Goal: Information Seeking & Learning: Learn about a topic

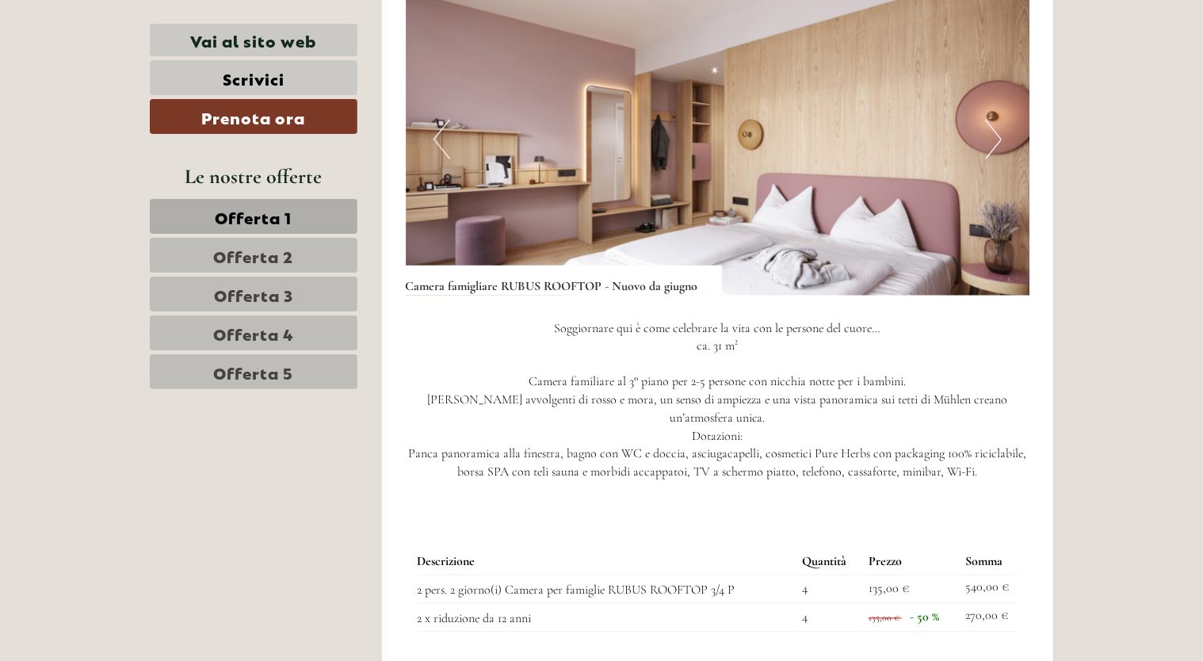
scroll to position [1109, 0]
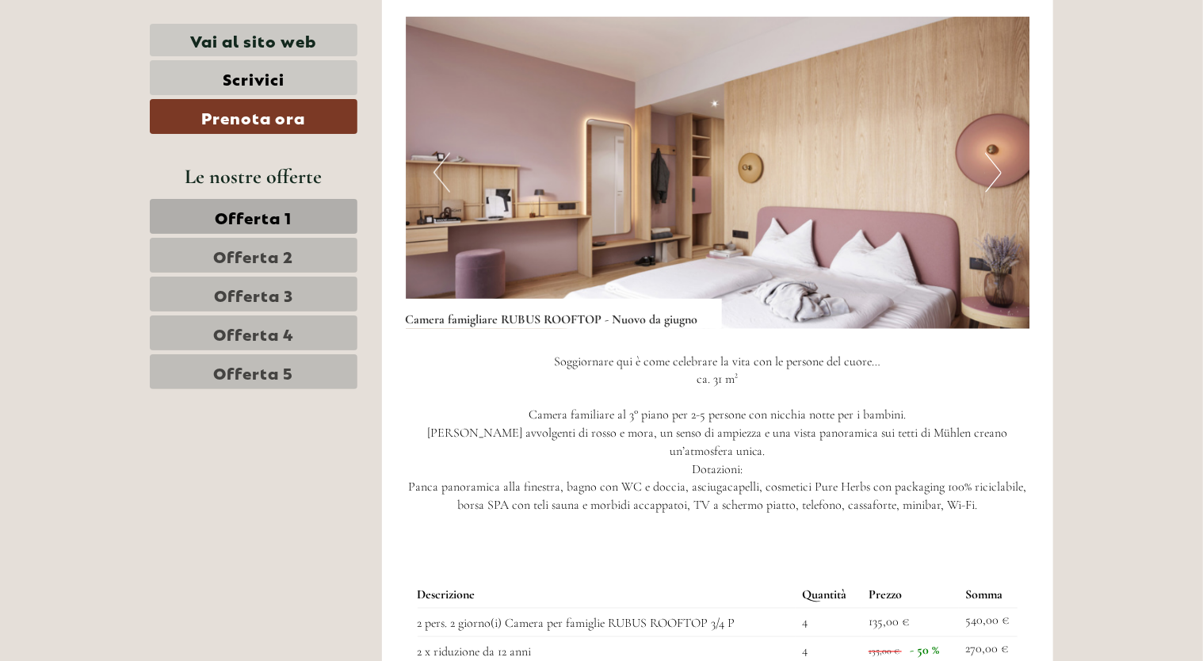
click at [995, 174] on button "Next" at bounding box center [993, 173] width 17 height 40
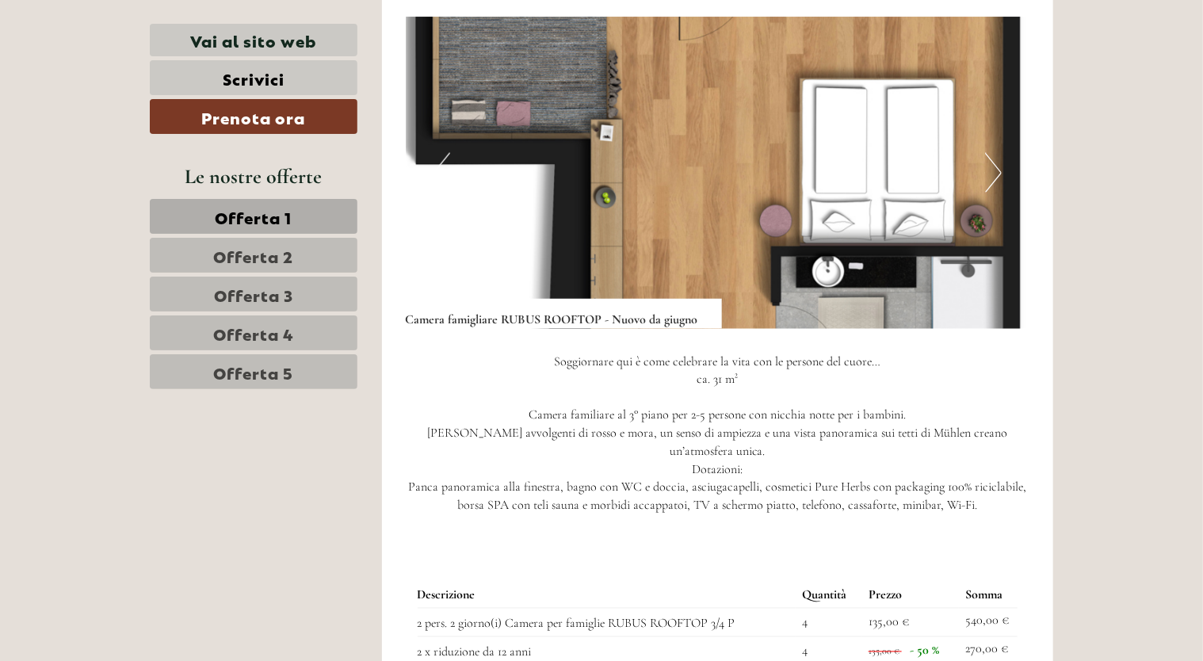
click at [995, 174] on button "Next" at bounding box center [993, 173] width 17 height 40
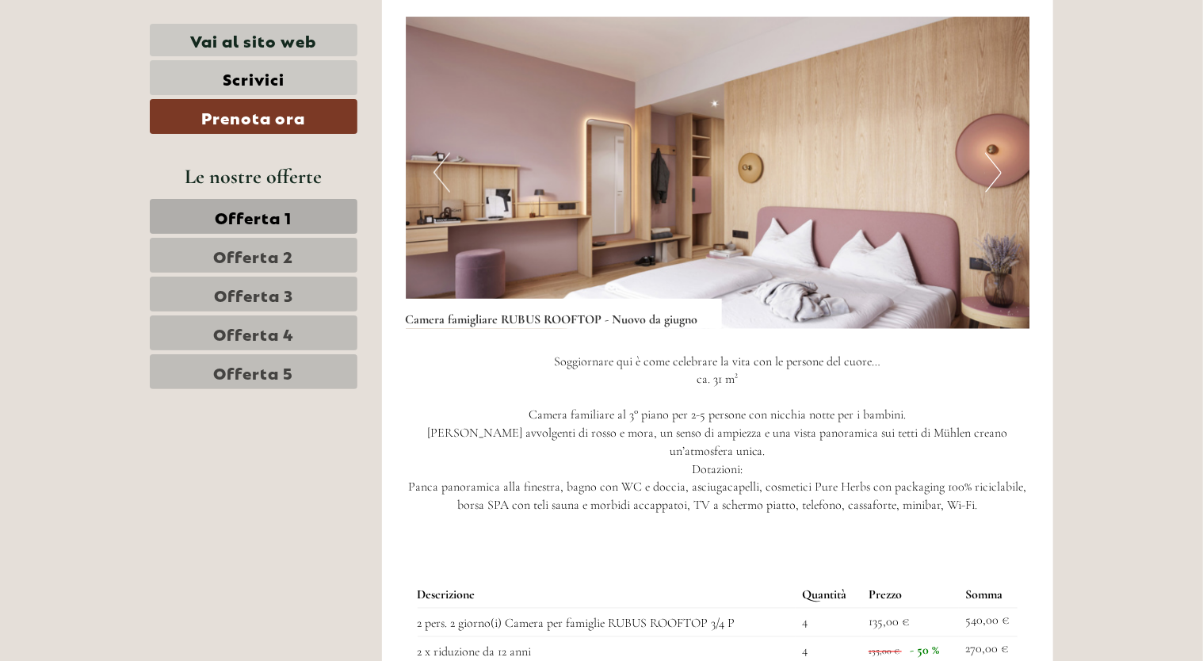
click at [995, 174] on button "Next" at bounding box center [993, 173] width 17 height 40
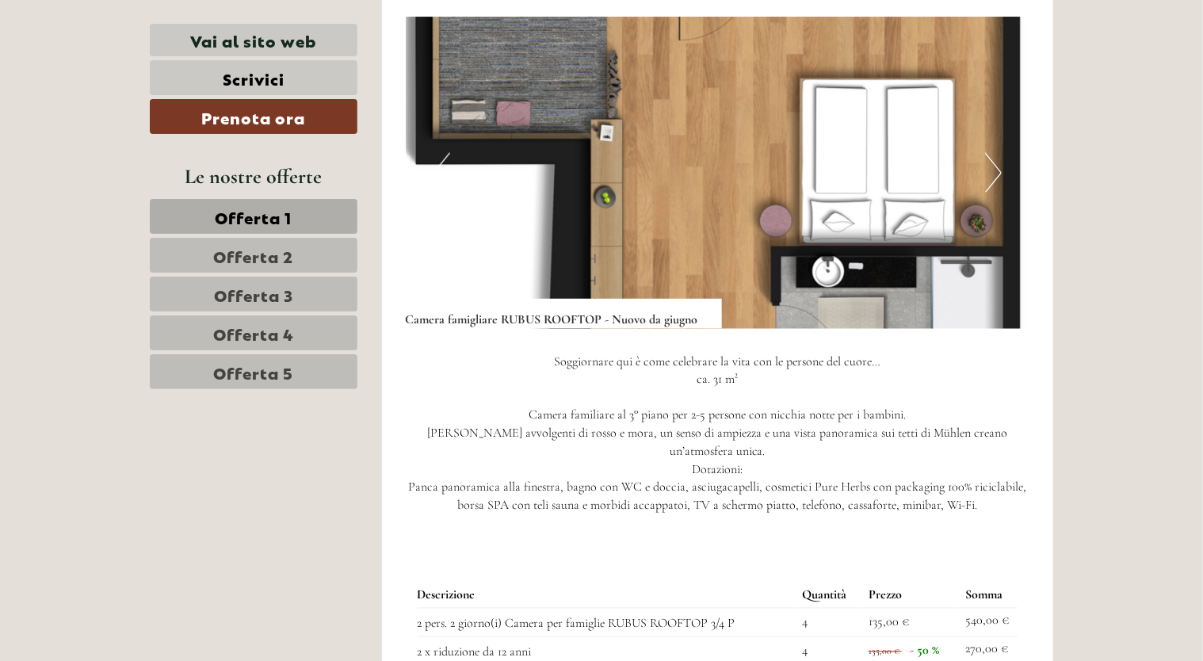
scroll to position [951, 0]
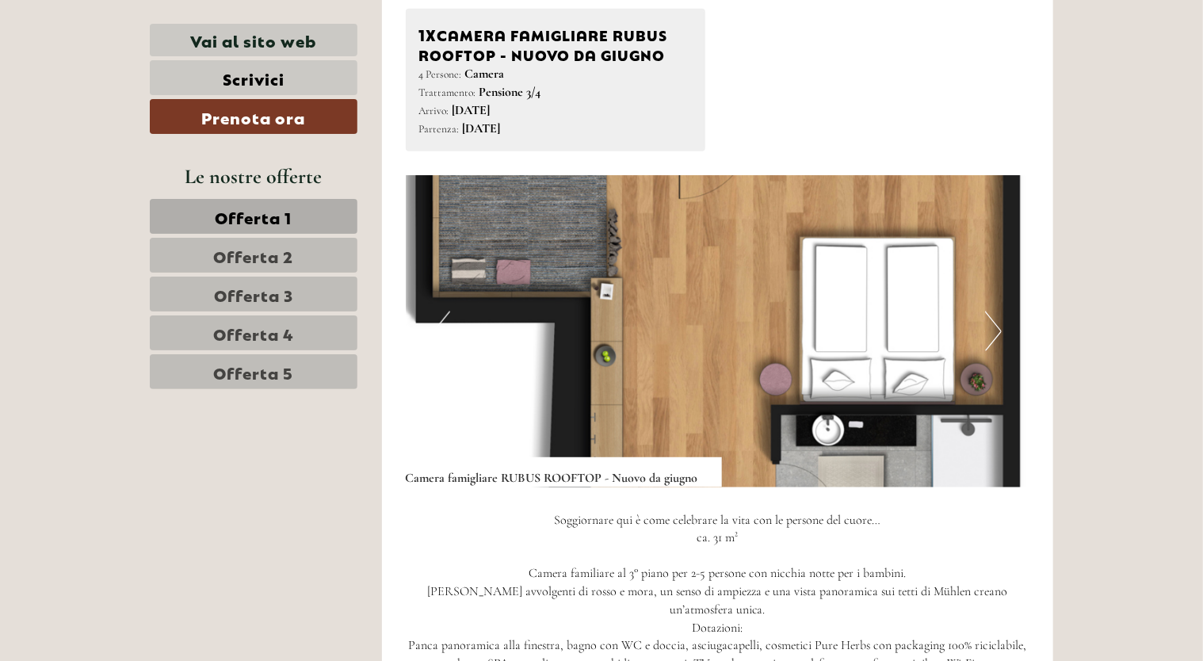
click at [991, 342] on button "Next" at bounding box center [993, 331] width 17 height 40
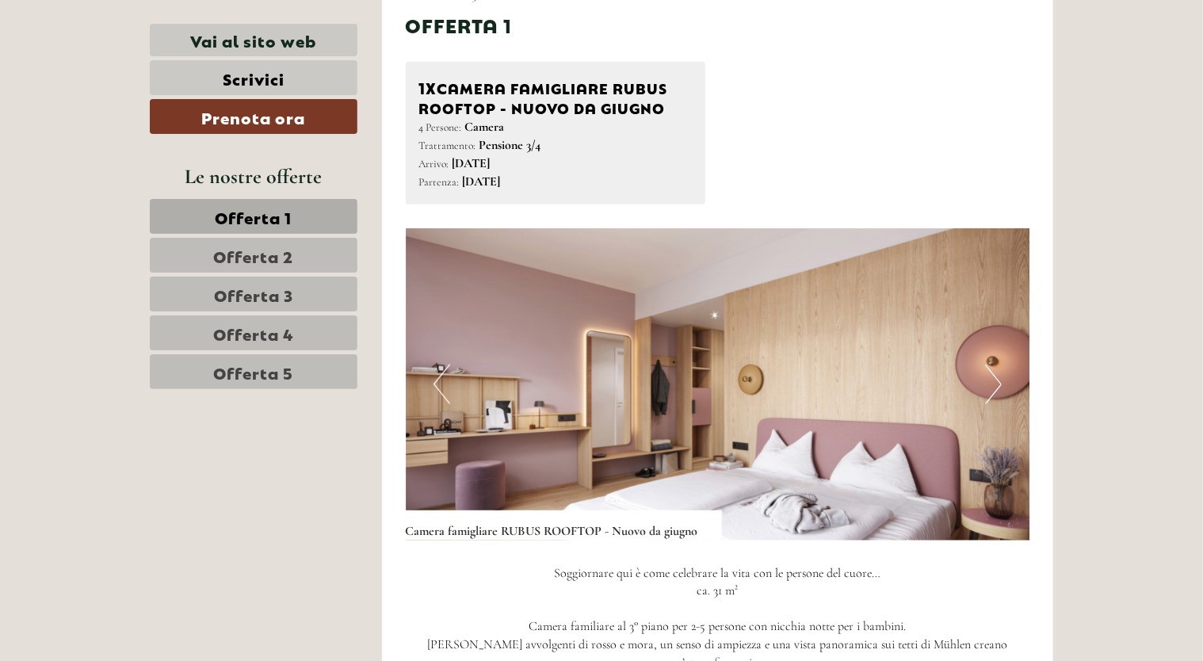
scroll to position [872, 0]
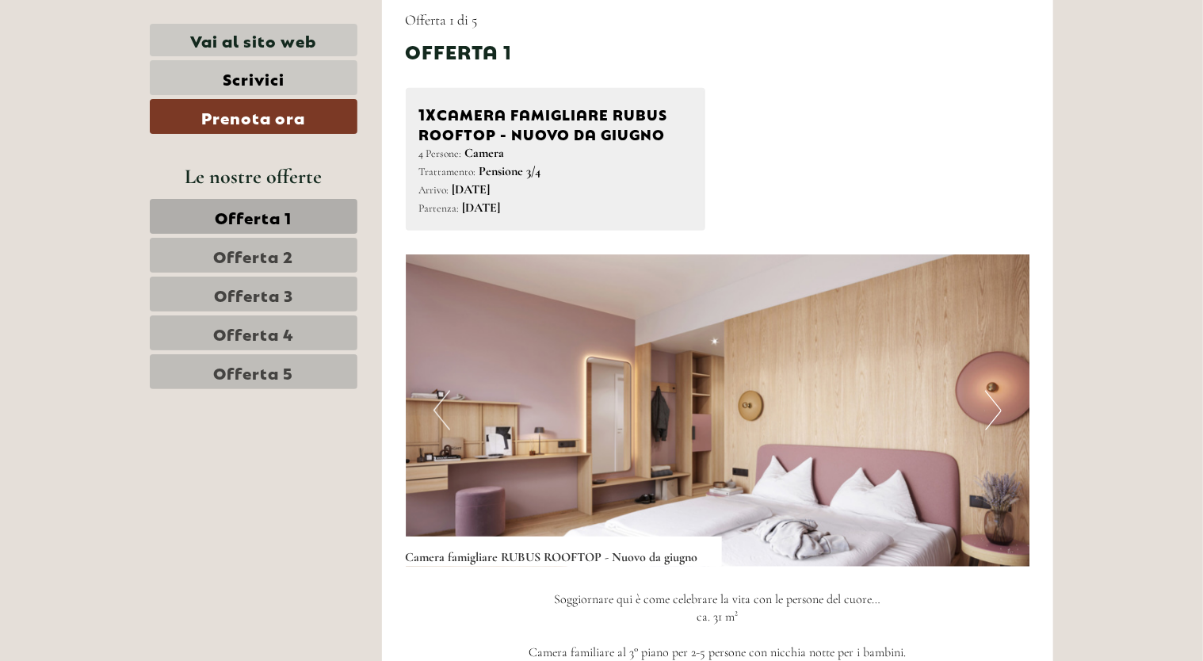
click at [243, 257] on span "Offerta 2" at bounding box center [254, 255] width 80 height 22
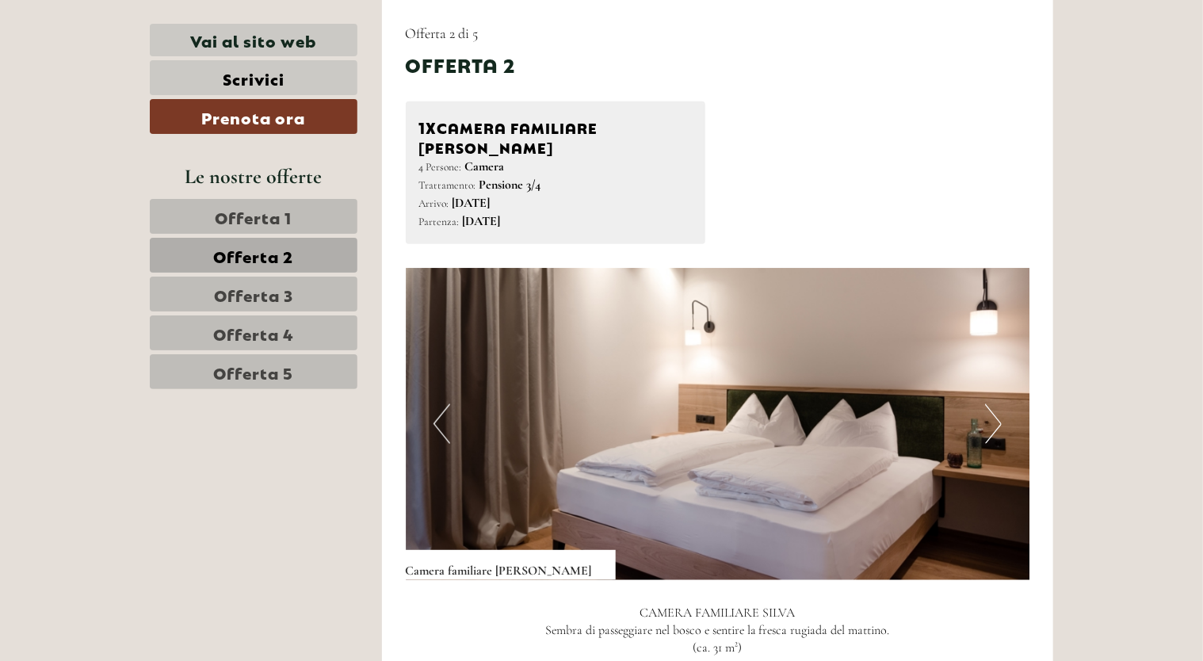
click at [254, 295] on span "Offerta 3" at bounding box center [253, 294] width 79 height 22
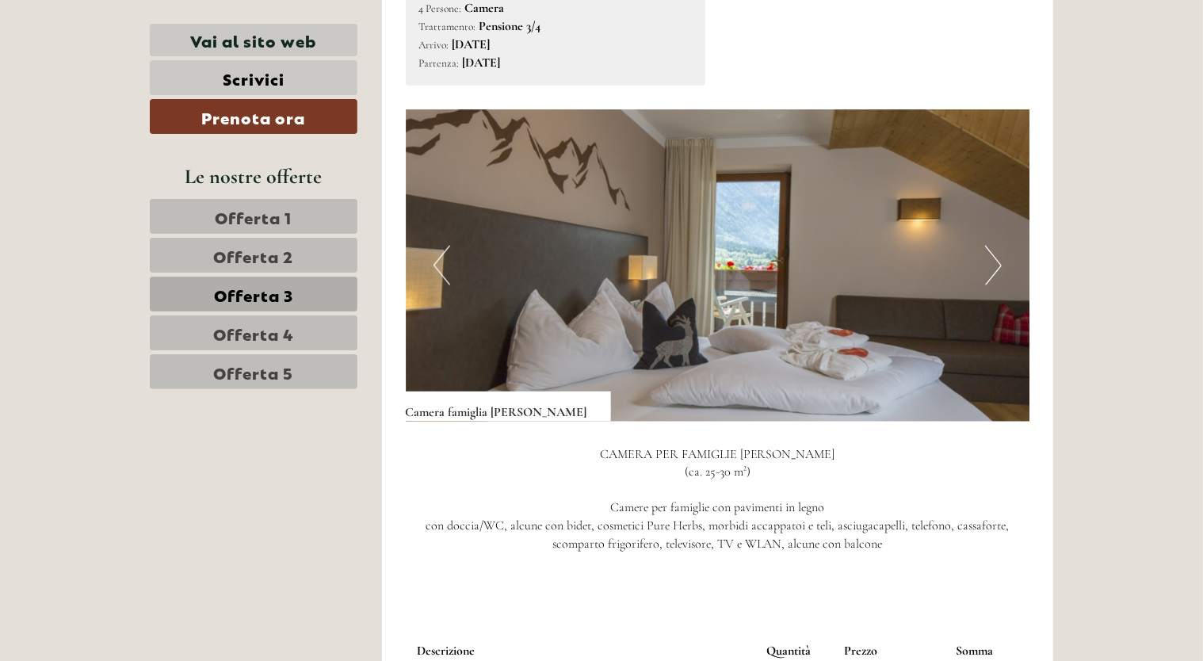
click at [260, 334] on span "Offerta 4" at bounding box center [253, 333] width 81 height 22
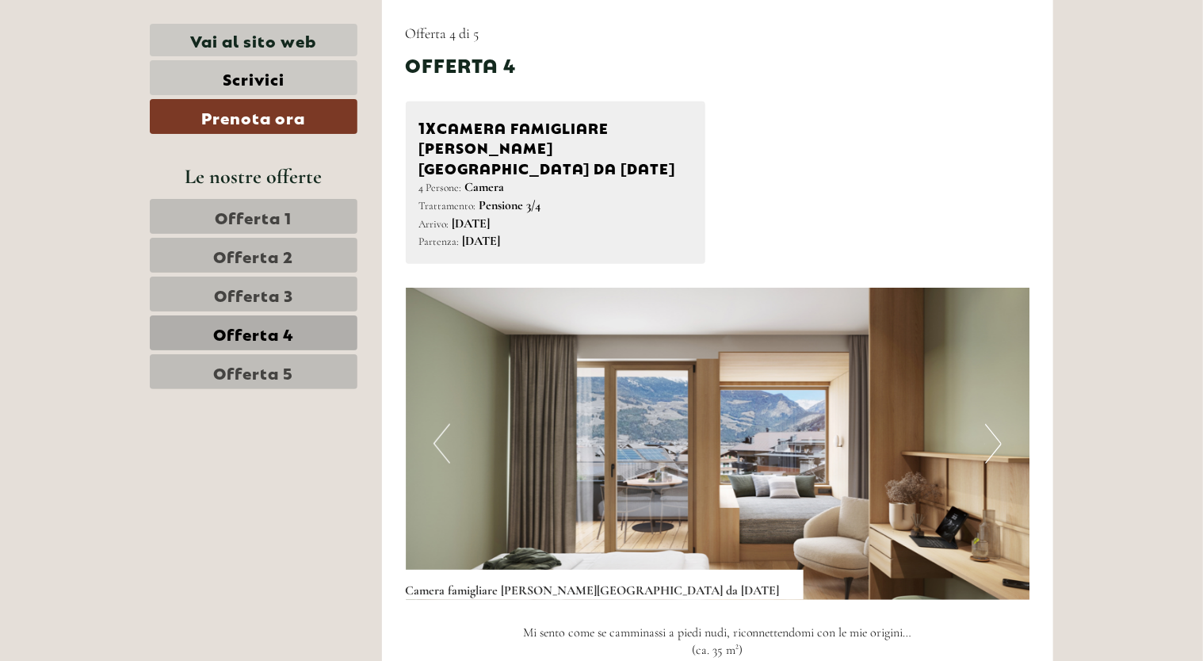
click at [216, 378] on span "Offerta 5" at bounding box center [254, 372] width 80 height 22
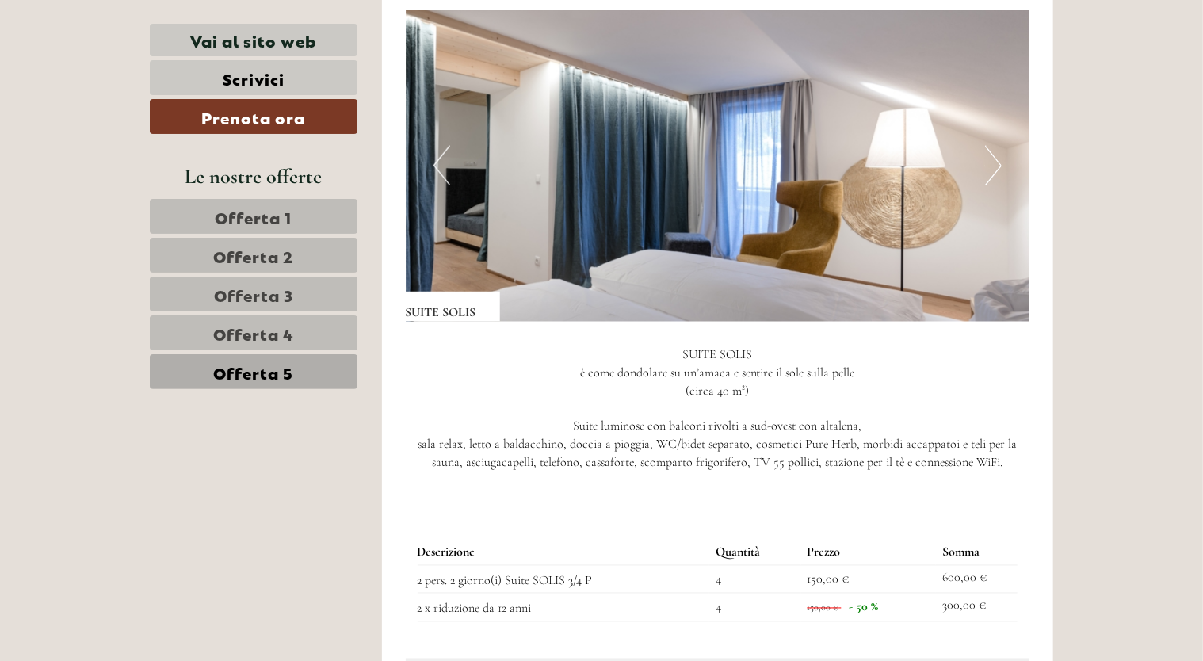
scroll to position [1017, 0]
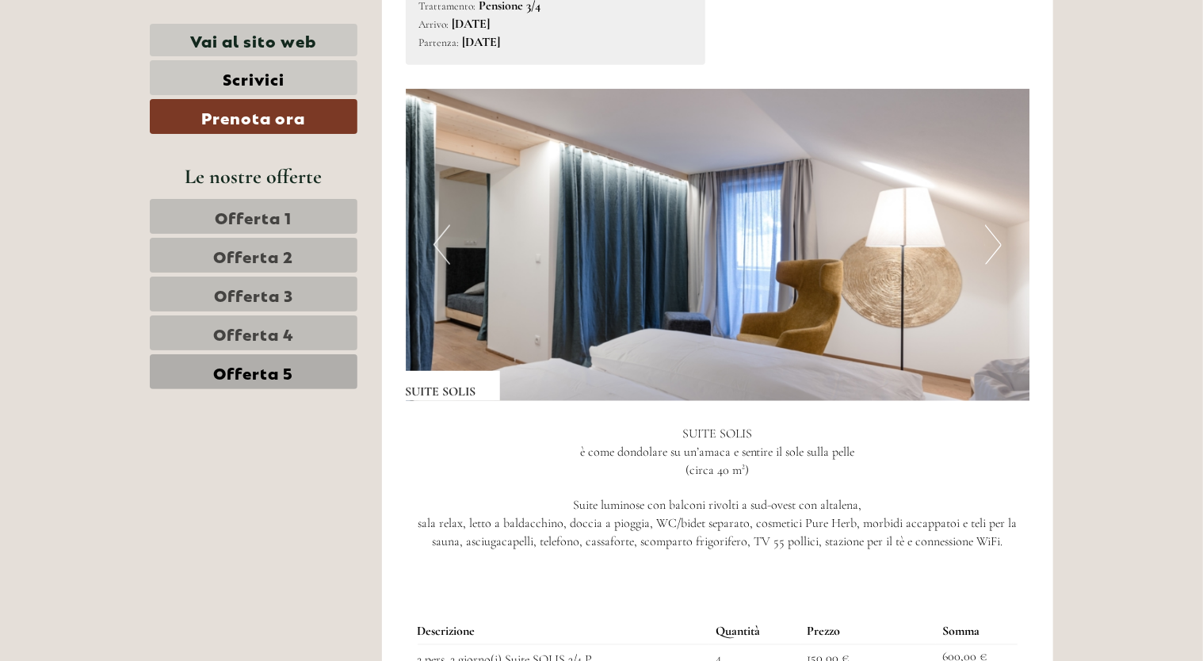
click at [988, 254] on button "Next" at bounding box center [993, 245] width 17 height 40
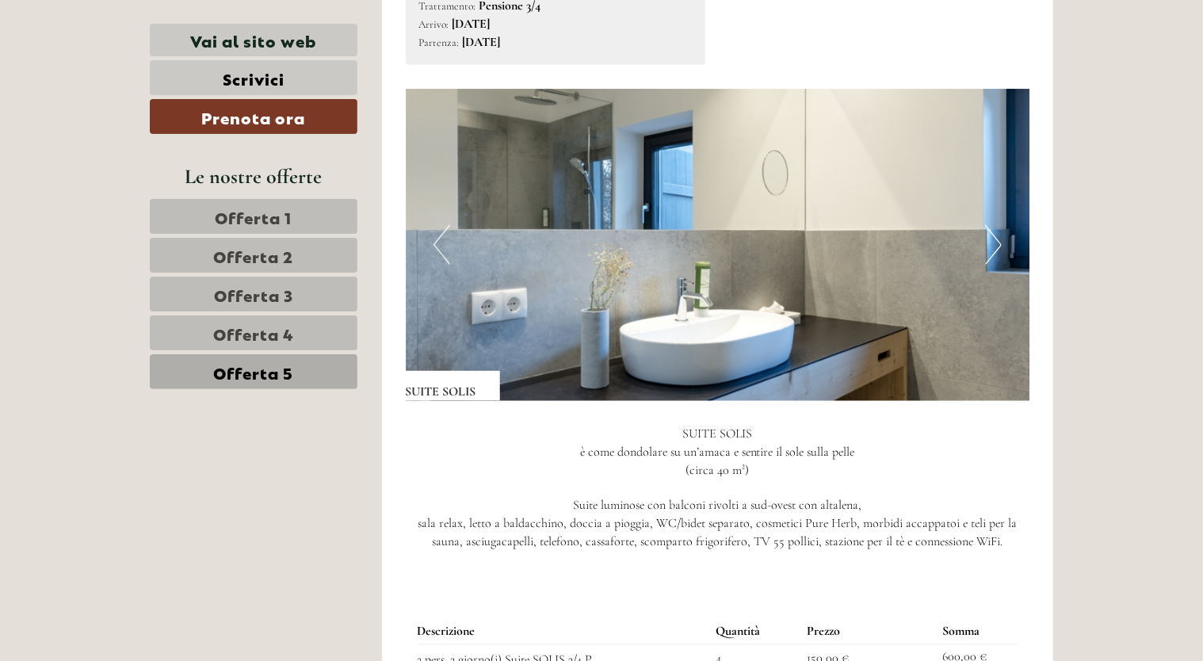
click at [988, 254] on button "Next" at bounding box center [993, 245] width 17 height 40
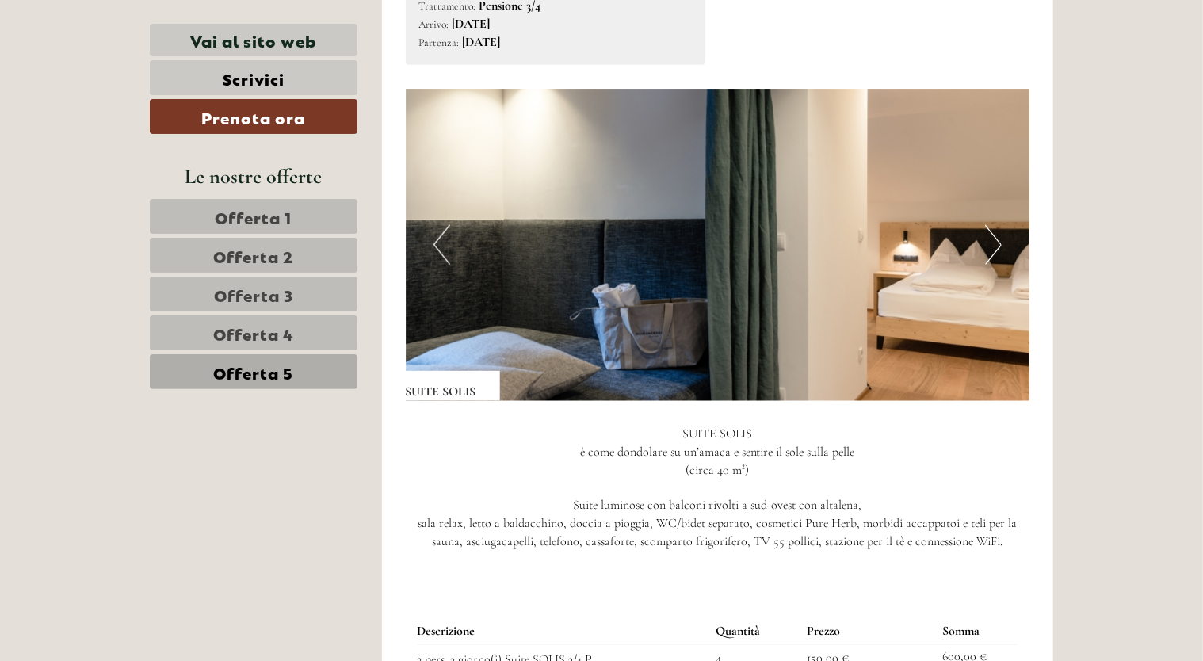
click at [988, 254] on button "Next" at bounding box center [993, 245] width 17 height 40
